Goal: Book appointment/travel/reservation

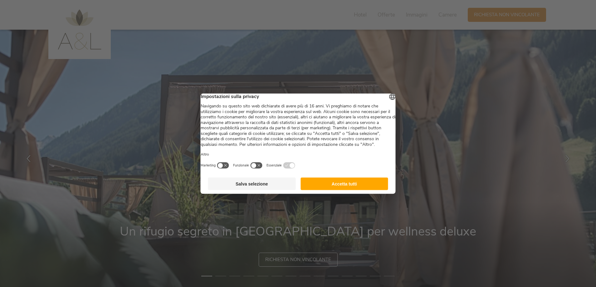
click at [274, 190] on button "Salva selezione" at bounding box center [252, 183] width 88 height 12
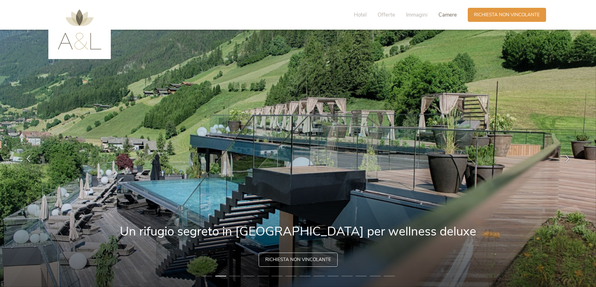
click at [446, 14] on span "Camere" at bounding box center [448, 14] width 18 height 7
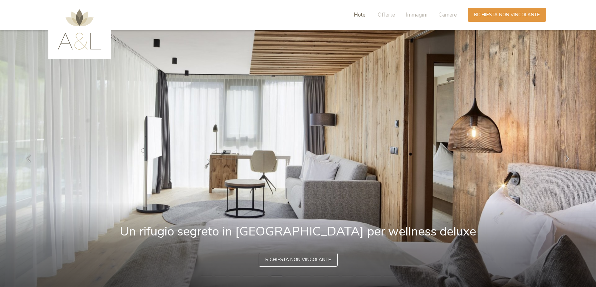
click at [361, 15] on span "Hotel" at bounding box center [360, 14] width 13 height 7
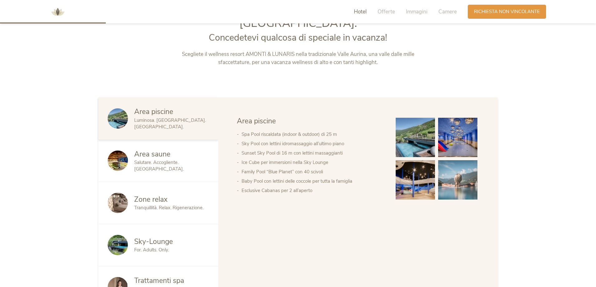
scroll to position [371, 0]
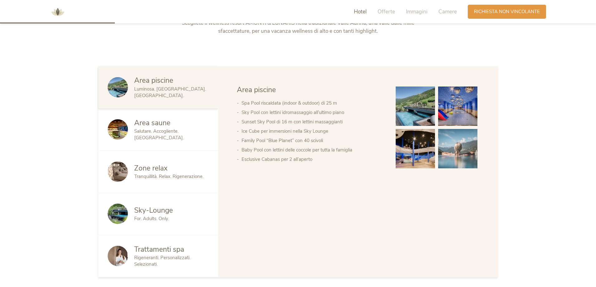
click at [414, 106] on img at bounding box center [415, 105] width 39 height 39
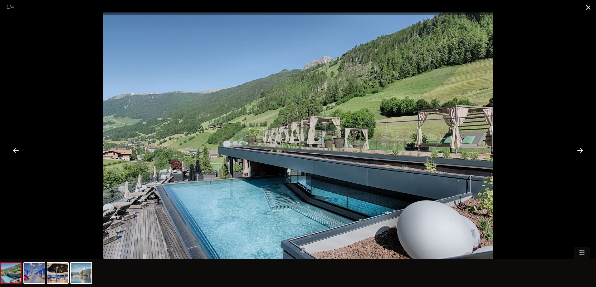
click at [590, 7] on span at bounding box center [589, 7] width 16 height 15
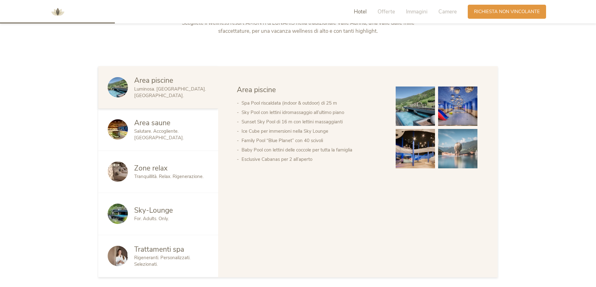
click at [478, 98] on link at bounding box center [458, 106] width 42 height 42
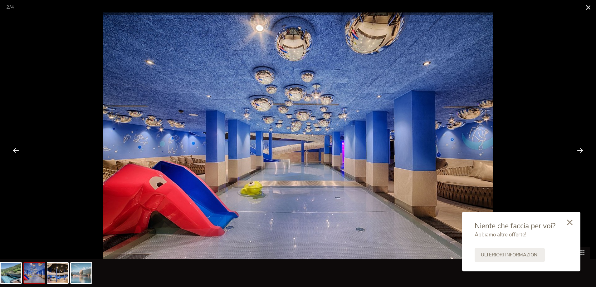
click at [591, 5] on span at bounding box center [589, 7] width 16 height 15
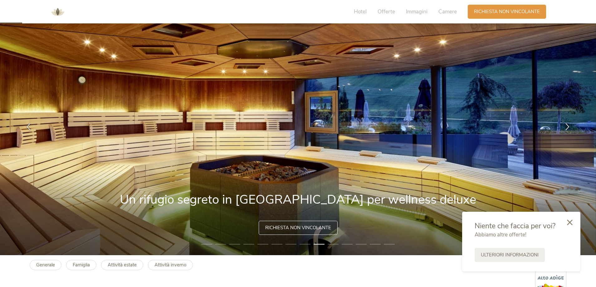
scroll to position [0, 0]
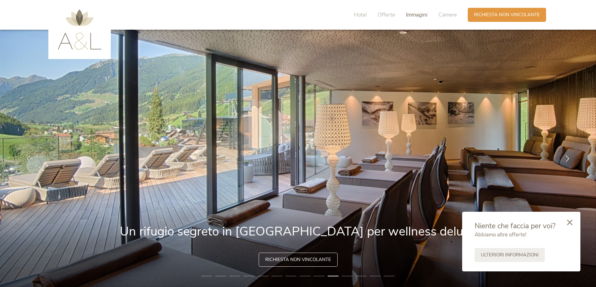
click at [412, 12] on span "Immagini" at bounding box center [417, 14] width 22 height 7
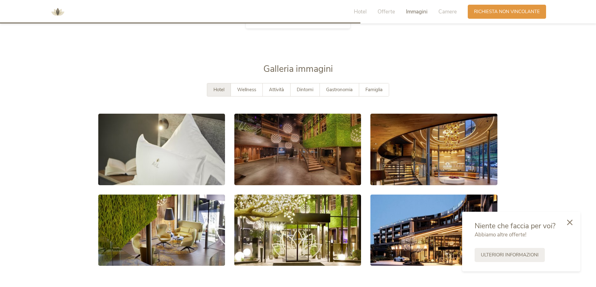
scroll to position [1186, 0]
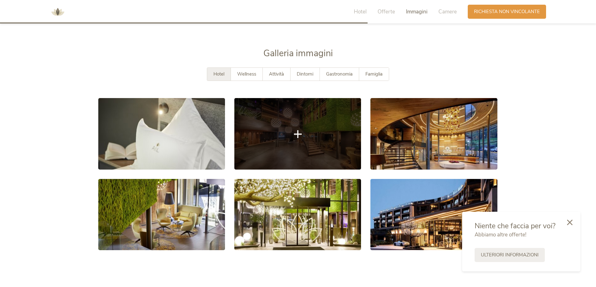
click at [320, 118] on link at bounding box center [297, 133] width 127 height 71
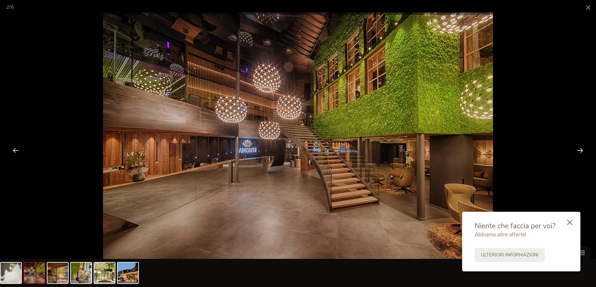
click at [579, 148] on div at bounding box center [580, 149] width 19 height 19
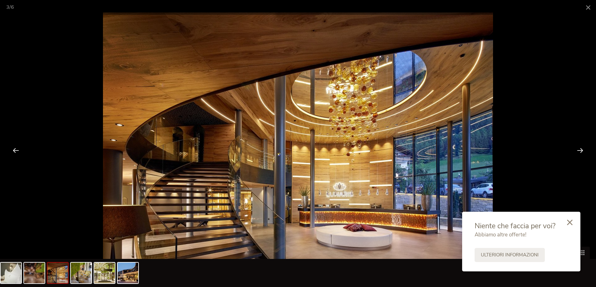
click at [582, 152] on div at bounding box center [580, 149] width 19 height 19
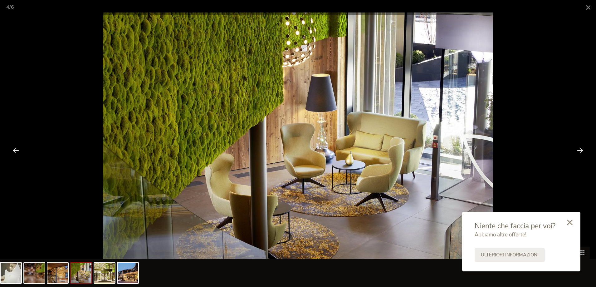
click at [582, 152] on div at bounding box center [580, 149] width 19 height 19
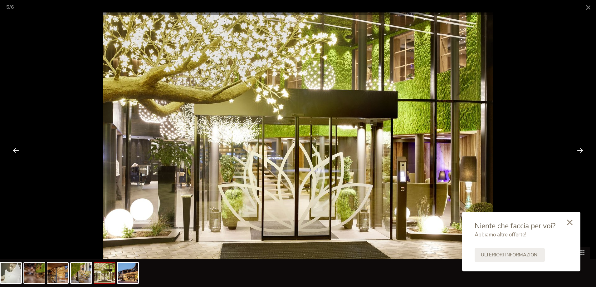
click at [587, 145] on div at bounding box center [580, 149] width 19 height 19
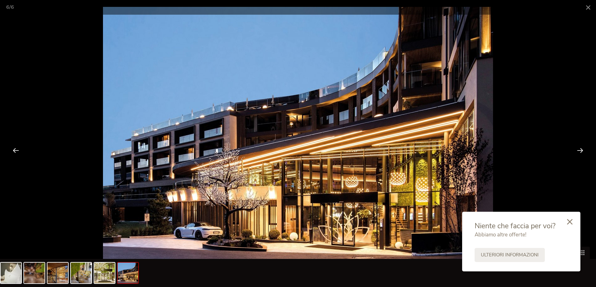
click at [570, 225] on div at bounding box center [569, 222] width 21 height 22
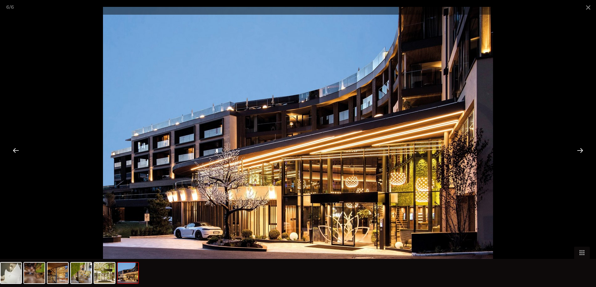
click at [580, 148] on div at bounding box center [580, 149] width 19 height 19
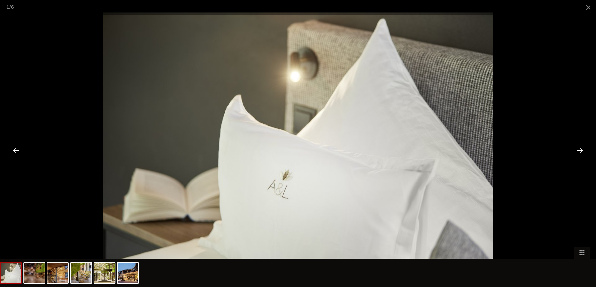
click at [580, 148] on div at bounding box center [580, 149] width 19 height 19
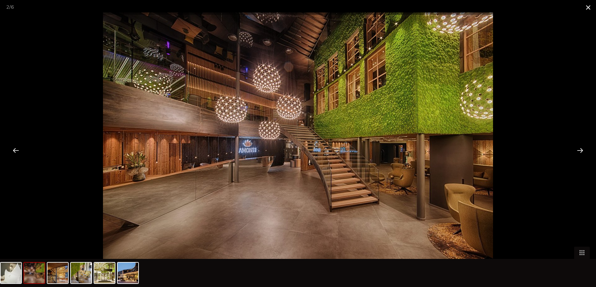
click at [589, 10] on span at bounding box center [589, 7] width 16 height 15
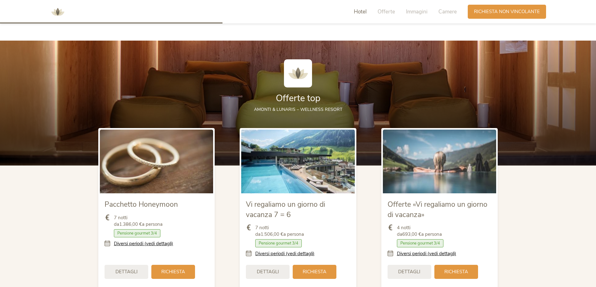
scroll to position [718, 0]
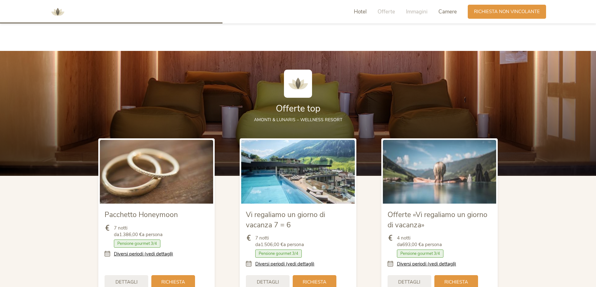
click at [439, 11] on span "Camere" at bounding box center [448, 11] width 18 height 7
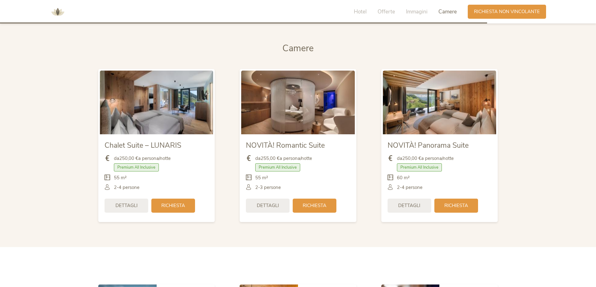
scroll to position [1580, 0]
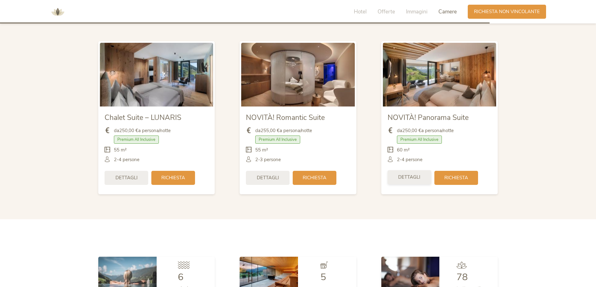
click at [422, 170] on div "Dettagli" at bounding box center [410, 177] width 44 height 14
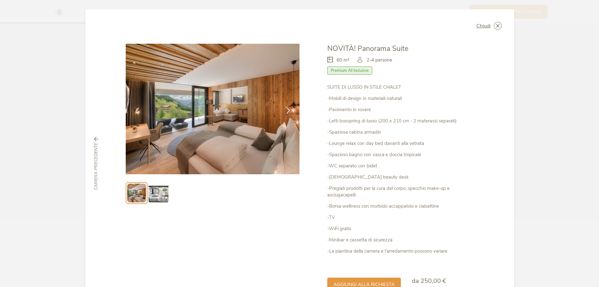
click at [285, 111] on icon at bounding box center [288, 110] width 7 height 7
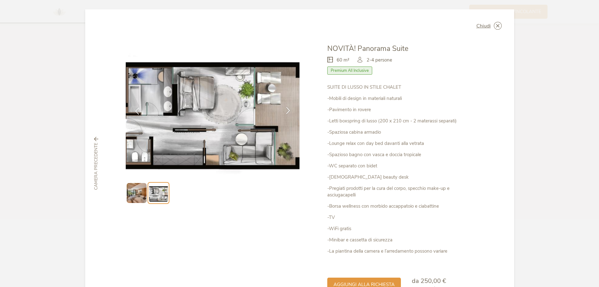
click at [285, 109] on icon at bounding box center [288, 110] width 7 height 7
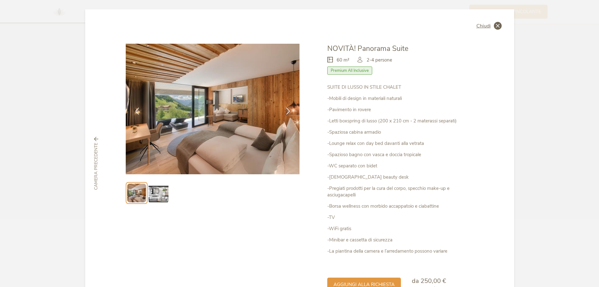
click at [490, 25] on div "Chiudi" at bounding box center [489, 26] width 25 height 8
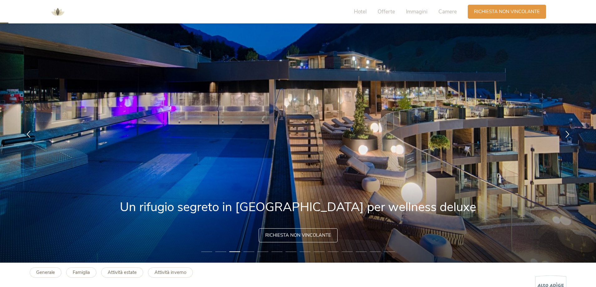
scroll to position [31, 0]
